Goal: Task Accomplishment & Management: Use online tool/utility

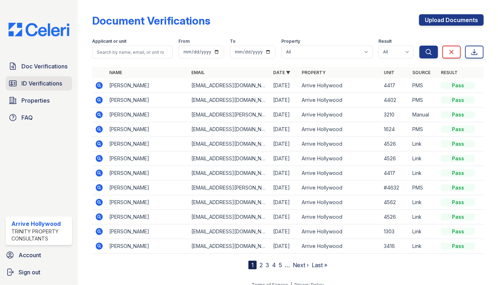
click at [39, 81] on span "ID Verifications" at bounding box center [41, 83] width 41 height 9
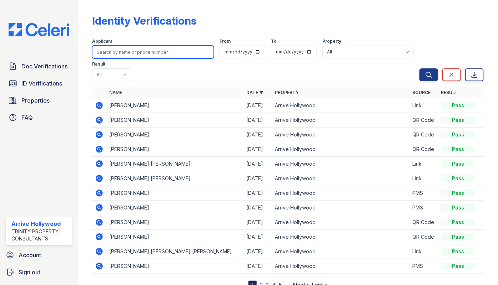
click at [125, 52] on input "search" at bounding box center [153, 52] width 122 height 13
type input "[PERSON_NAME]"
click at [419, 69] on button "Search" at bounding box center [428, 75] width 19 height 13
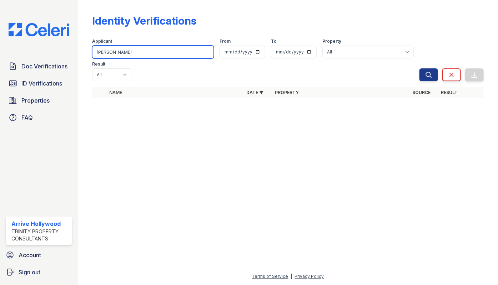
click at [125, 52] on input "[PERSON_NAME]" at bounding box center [153, 52] width 122 height 13
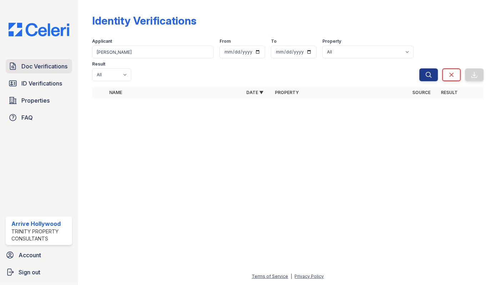
click at [39, 62] on span "Doc Verifications" at bounding box center [44, 66] width 46 height 9
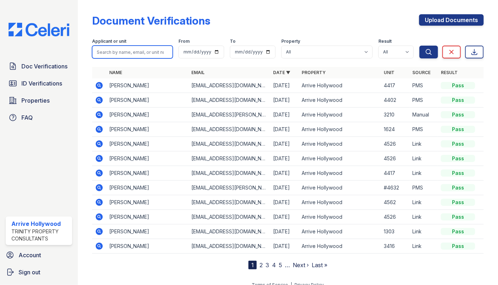
click at [114, 55] on input "search" at bounding box center [132, 52] width 81 height 13
type input "[PERSON_NAME]"
click at [419, 46] on button "Search" at bounding box center [428, 52] width 19 height 13
